Goal: Obtain resource: Download file/media

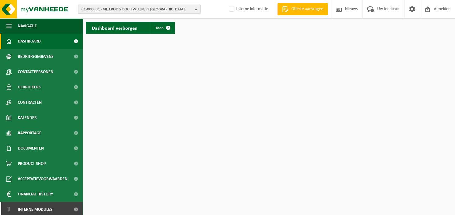
click at [196, 9] on b "button" at bounding box center [198, 9] width 6 height 9
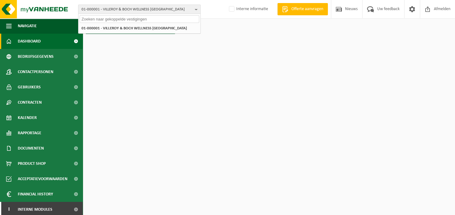
click at [168, 20] on input "text" at bounding box center [139, 19] width 119 height 8
click at [302, 176] on html "01-000001 - VILLEROY & BOCH WELLNESS [GEOGRAPHIC_DATA] 01-000001 - VILLEROY & B…" at bounding box center [227, 107] width 455 height 215
click at [161, 18] on input "text" at bounding box center [139, 19] width 119 height 8
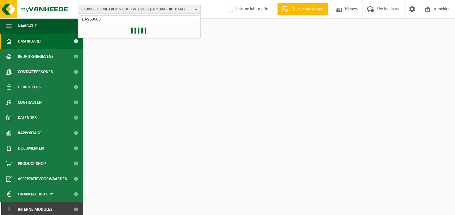
type input "10-958663"
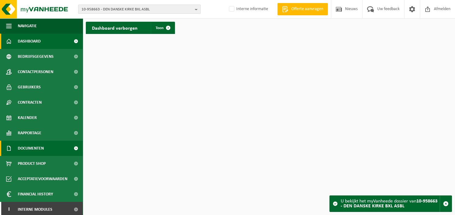
click at [44, 146] on span "Documenten" at bounding box center [31, 148] width 26 height 15
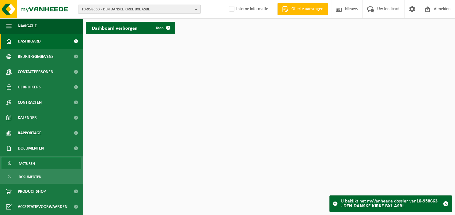
click at [30, 163] on span "Facturen" at bounding box center [27, 164] width 16 height 12
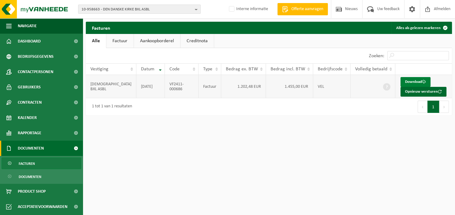
click at [409, 81] on link "Download" at bounding box center [415, 82] width 30 height 10
